Goal: Task Accomplishment & Management: Manage account settings

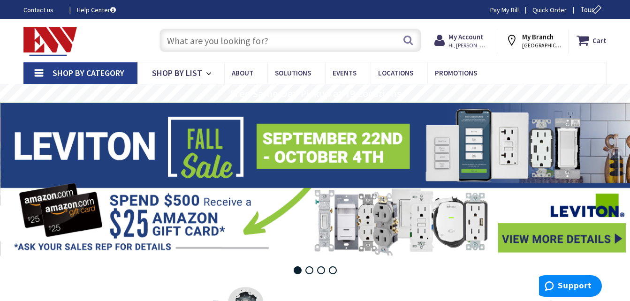
click at [337, 36] on input "text" at bounding box center [290, 40] width 262 height 23
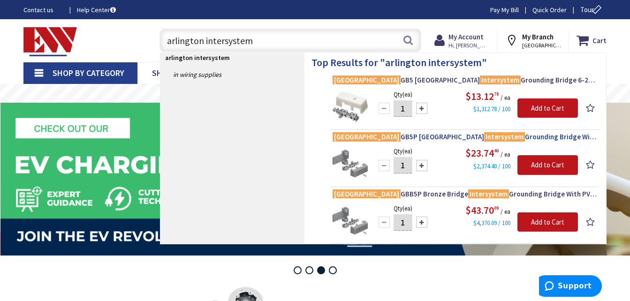
type input "arlington intersystem"
click at [536, 136] on span "Arlington GB5P Zinc Bridge Intersystem Grounding Bridge With PVC Adaptor 6-2-AW…" at bounding box center [465, 136] width 264 height 9
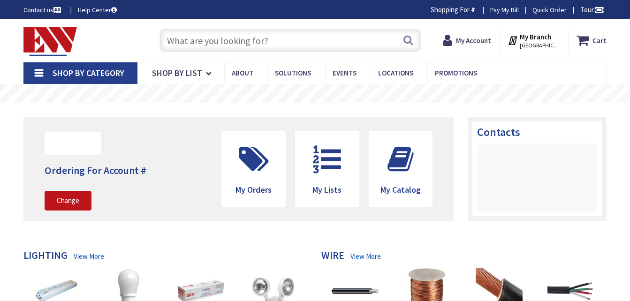
click at [215, 42] on input "text" at bounding box center [290, 40] width 262 height 23
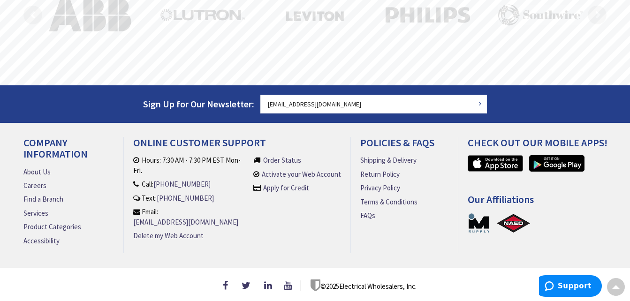
scroll to position [35, 0]
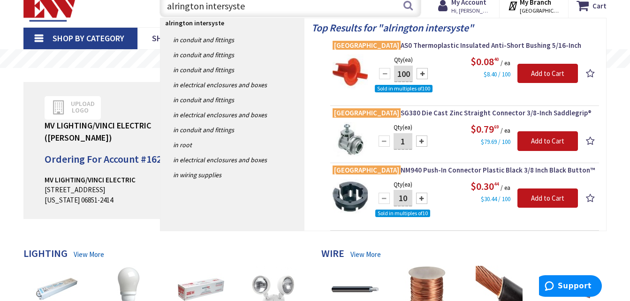
type input "alrington intersystem"
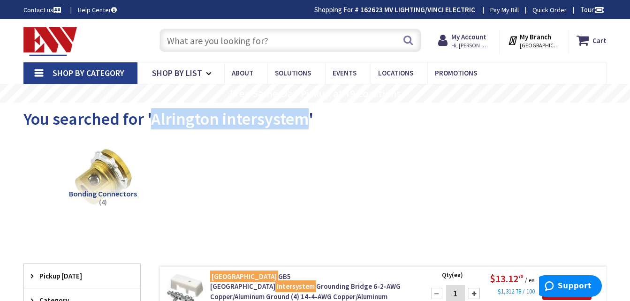
drag, startPoint x: 152, startPoint y: 116, endPoint x: 305, endPoint y: 123, distance: 153.1
click at [305, 123] on span "You searched for 'Alrington intersystem'" at bounding box center [168, 118] width 290 height 21
copy span "Alrington intersystem"
click at [469, 37] on strong "My Account" at bounding box center [468, 36] width 35 height 9
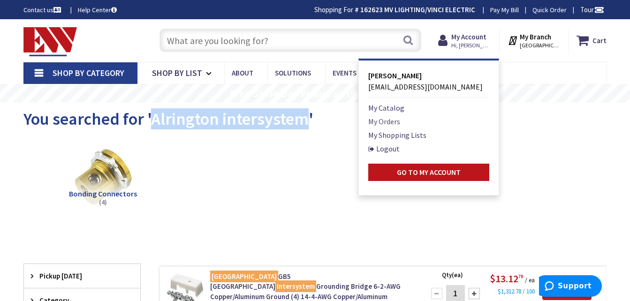
click at [385, 122] on link "My Orders" at bounding box center [384, 121] width 32 height 11
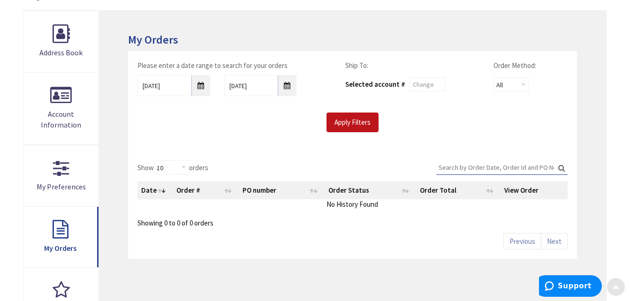
scroll to position [188, 0]
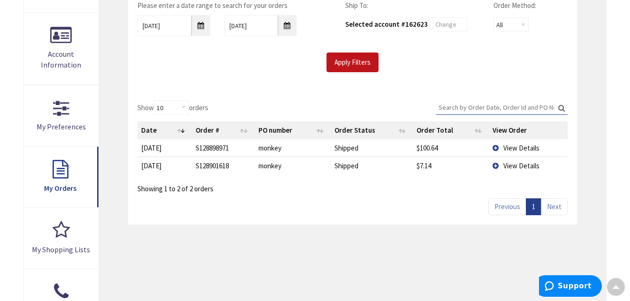
click at [513, 167] on span "View Details" at bounding box center [521, 165] width 36 height 9
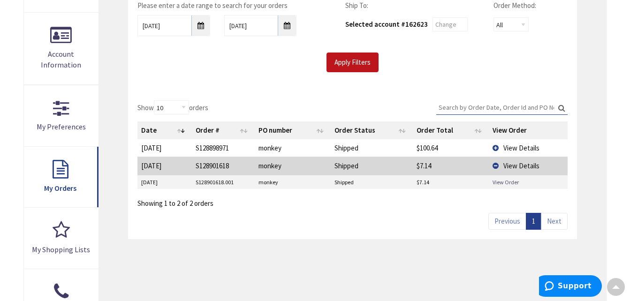
click at [507, 181] on link "View Order" at bounding box center [505, 182] width 26 height 8
click at [515, 150] on span "View Details" at bounding box center [521, 148] width 36 height 9
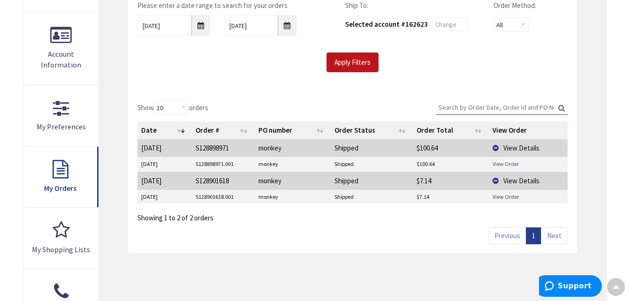
click at [507, 161] on link "View Order" at bounding box center [505, 164] width 26 height 8
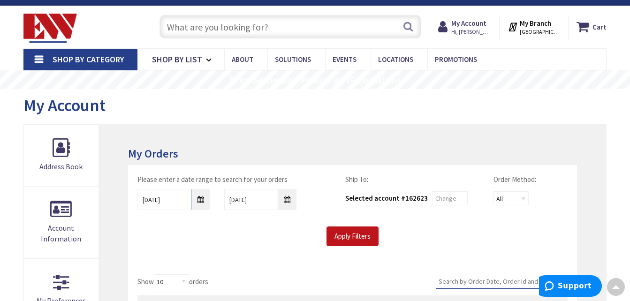
scroll to position [0, 0]
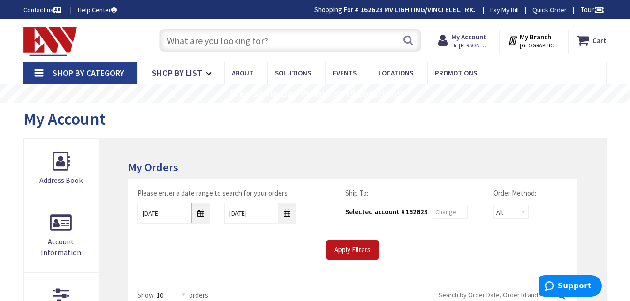
click at [341, 38] on input "text" at bounding box center [290, 40] width 262 height 23
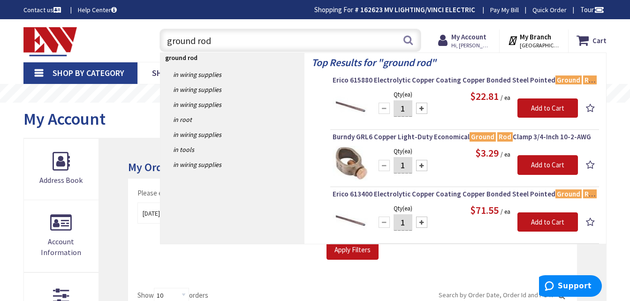
drag, startPoint x: 209, startPoint y: 42, endPoint x: 139, endPoint y: 34, distance: 70.3
click at [139, 34] on div "Toggle Nav ground rod ground rod Search Cart My Cart Close" at bounding box center [314, 40] width 597 height 31
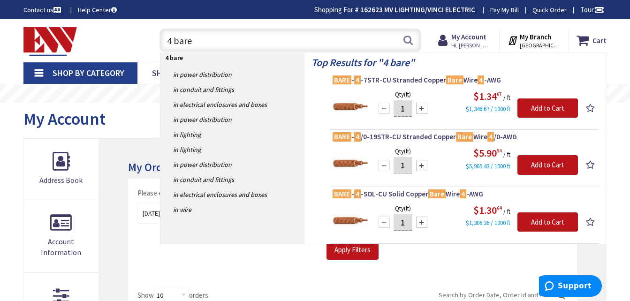
type input "4 bare"
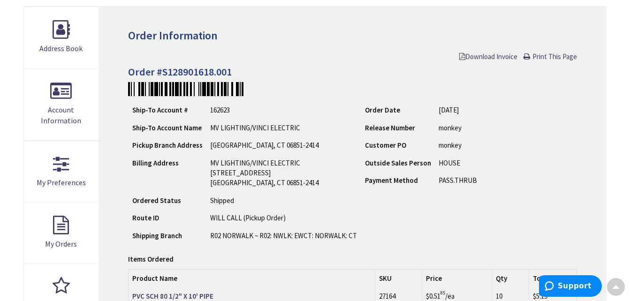
scroll to position [300, 0]
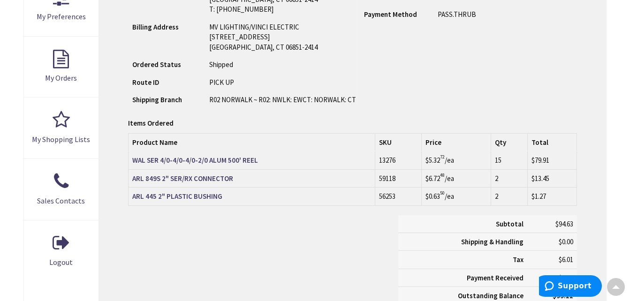
scroll to position [300, 0]
